Goal: Task Accomplishment & Management: Manage account settings

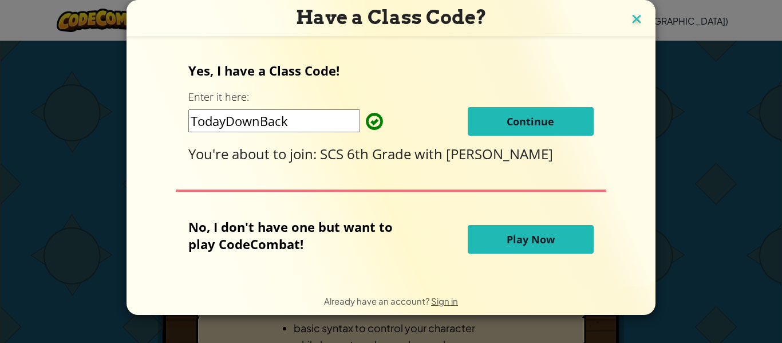
drag, startPoint x: 634, startPoint y: 22, endPoint x: 627, endPoint y: 25, distance: 7.4
click at [629, 25] on img at bounding box center [636, 19] width 15 height 17
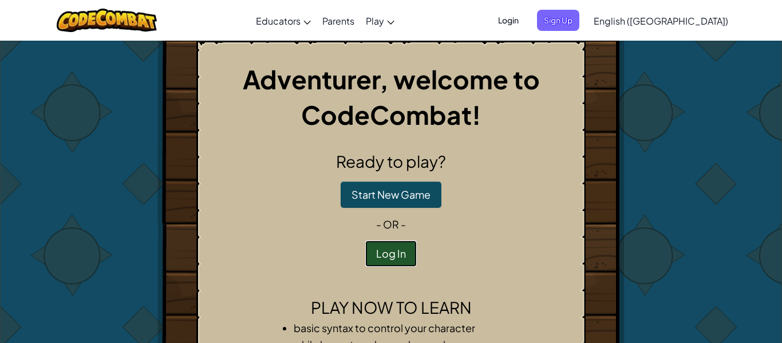
click at [377, 256] on button "Log In" at bounding box center [391, 253] width 52 height 26
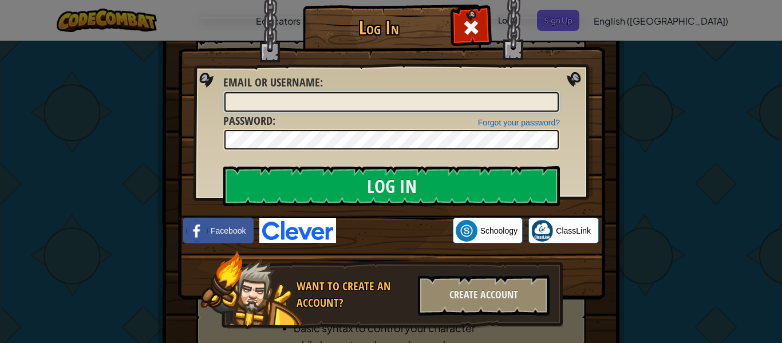
click at [454, 103] on input "Email or Username :" at bounding box center [391, 101] width 334 height 19
type input "9"
type input "[DOMAIN_NAME][PERSON_NAME]"
click at [223, 166] on input "Log In" at bounding box center [391, 186] width 337 height 40
